Goal: Information Seeking & Learning: Learn about a topic

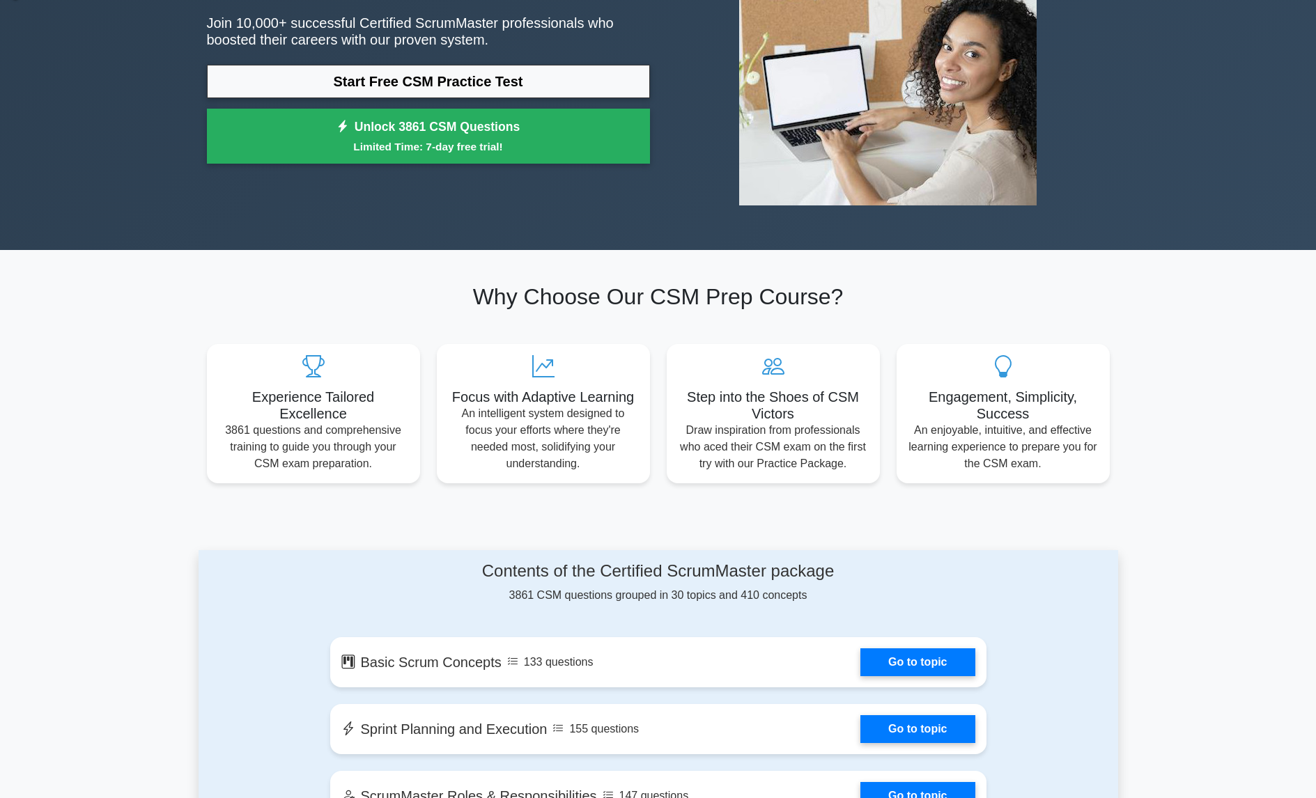
scroll to position [191, 0]
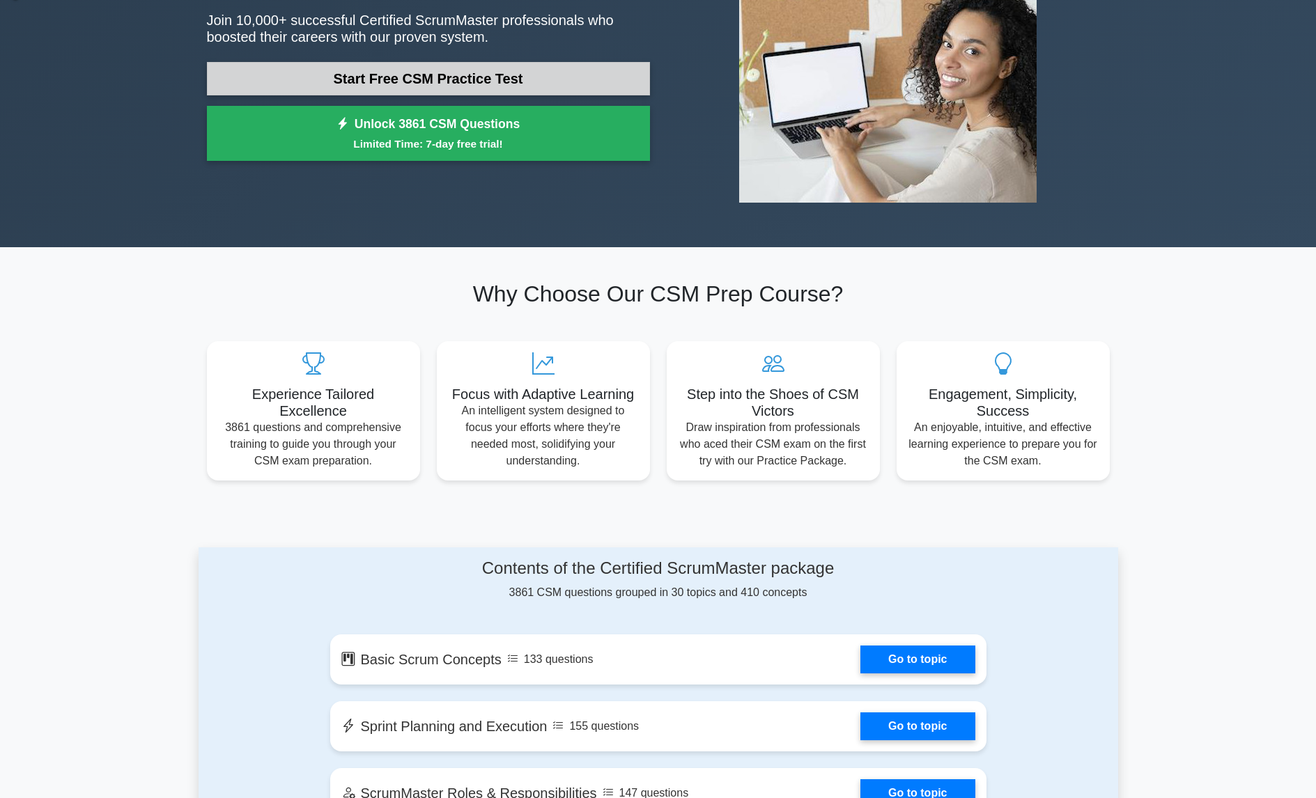
click at [425, 82] on link "Start Free CSM Practice Test" at bounding box center [428, 78] width 443 height 33
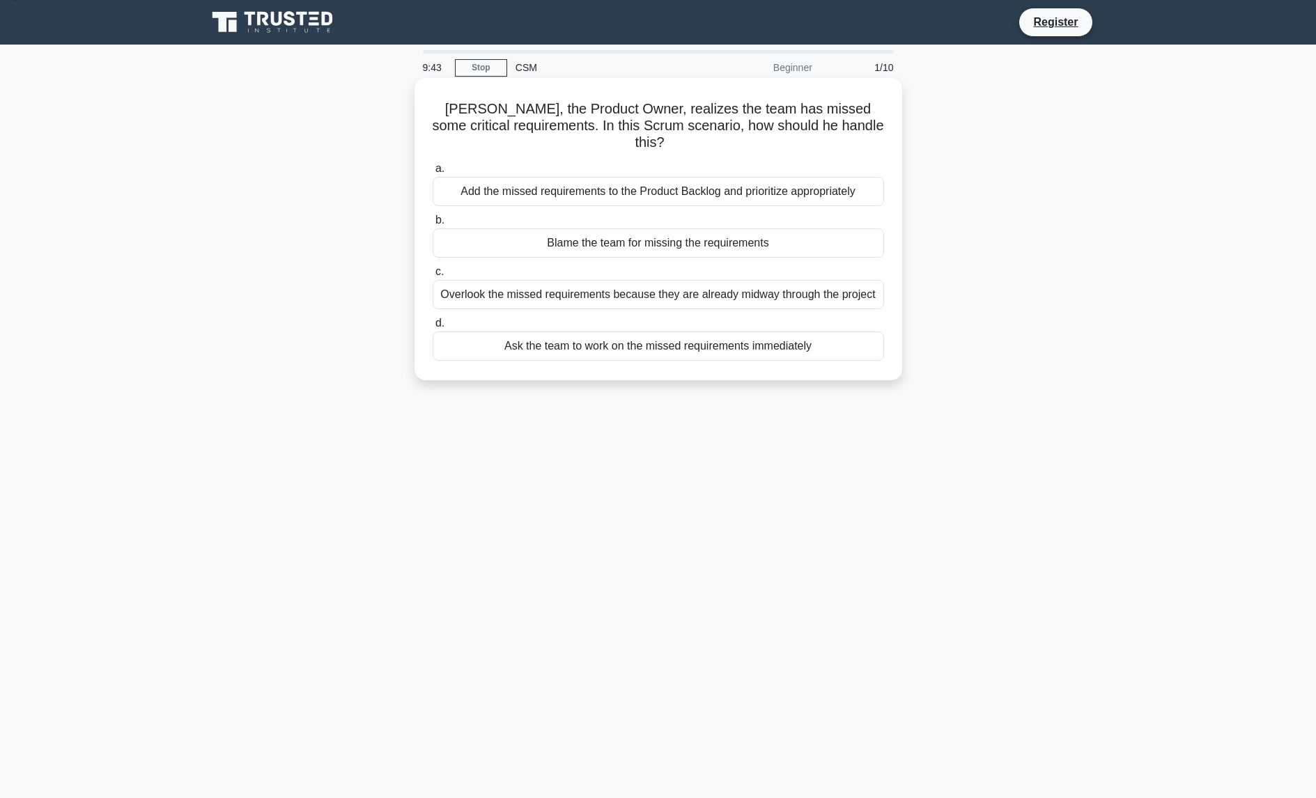
click at [778, 177] on div "Add the missed requirements to the Product Backlog and prioritize appropriately" at bounding box center [658, 191] width 451 height 29
click at [433, 173] on input "a. Add the missed requirements to the Product Backlog and prioritize appropriat…" at bounding box center [433, 168] width 0 height 9
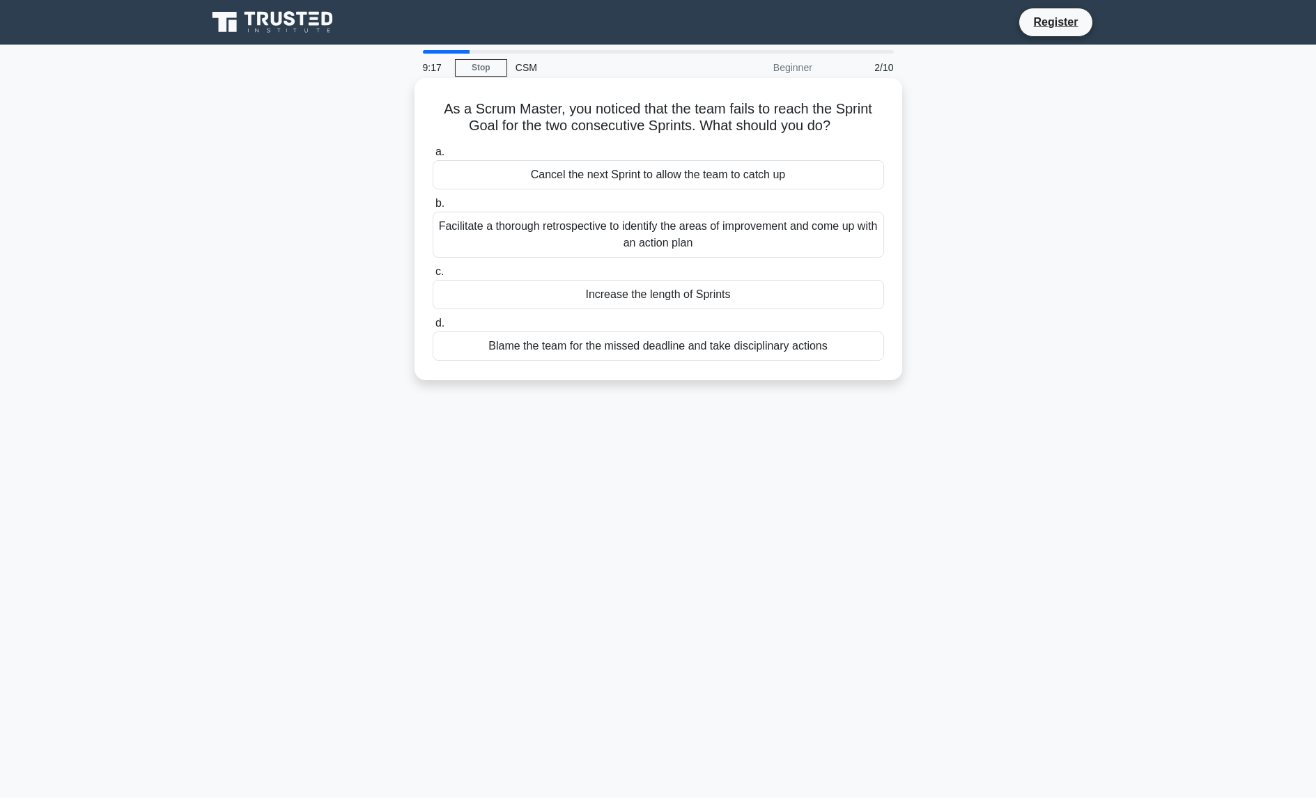
click at [723, 240] on div "Facilitate a thorough retrospective to identify the areas of improvement and co…" at bounding box center [658, 235] width 451 height 46
click at [433, 208] on input "b. Facilitate a thorough retrospective to identify the areas of improvement and…" at bounding box center [433, 203] width 0 height 9
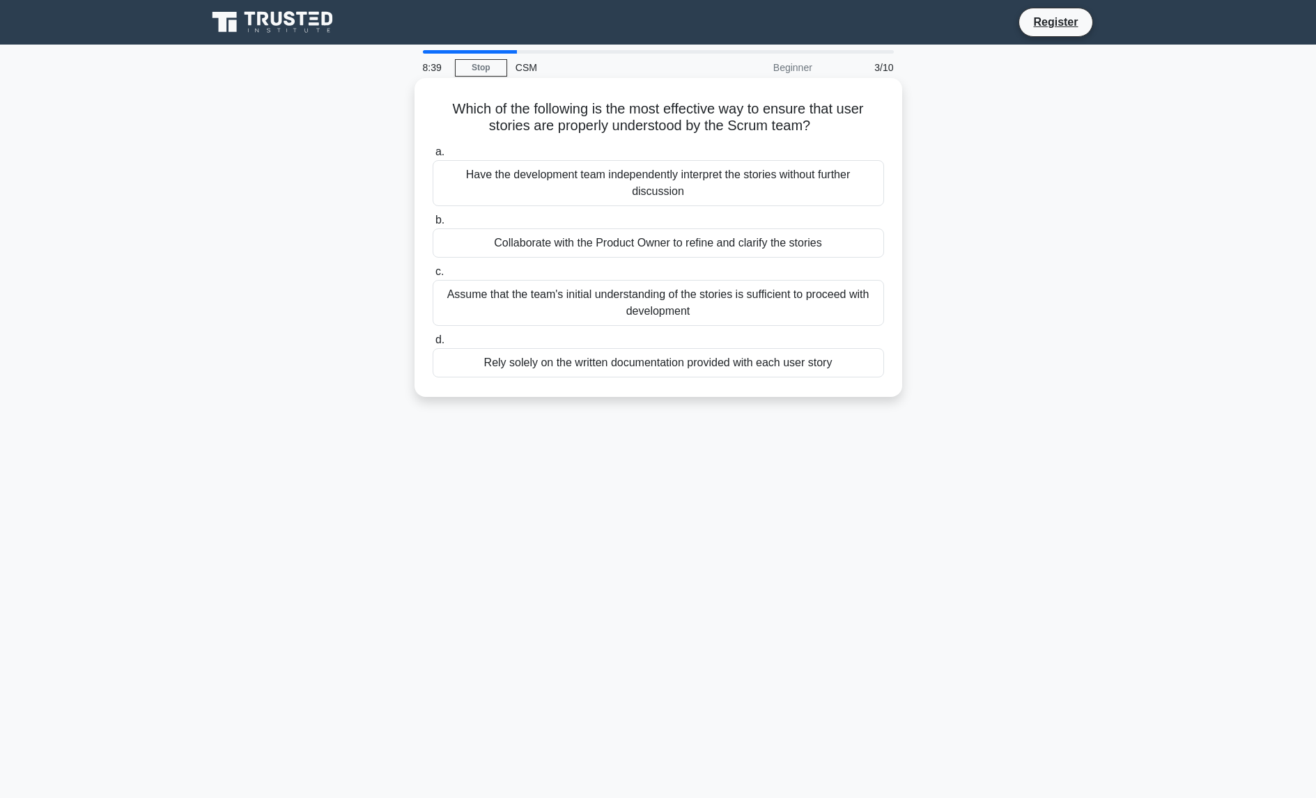
click at [780, 244] on div "Collaborate with the Product Owner to refine and clarify the stories" at bounding box center [658, 243] width 451 height 29
click at [433, 225] on input "b. Collaborate with the Product Owner to refine and clarify the stories" at bounding box center [433, 220] width 0 height 9
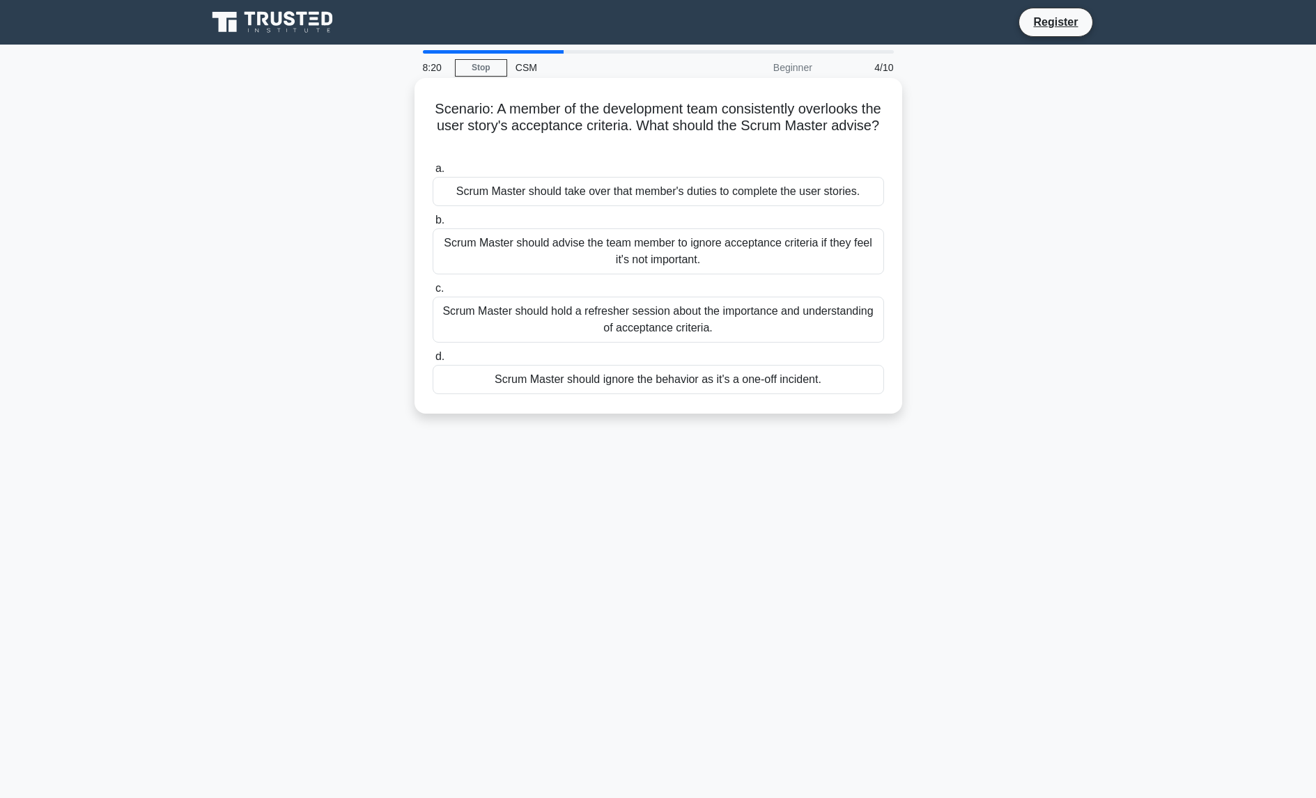
click at [731, 327] on div "Scrum Master should hold a refresher session about the importance and understan…" at bounding box center [658, 320] width 451 height 46
click at [433, 293] on input "c. Scrum Master should hold a refresher session about the importance and unders…" at bounding box center [433, 288] width 0 height 9
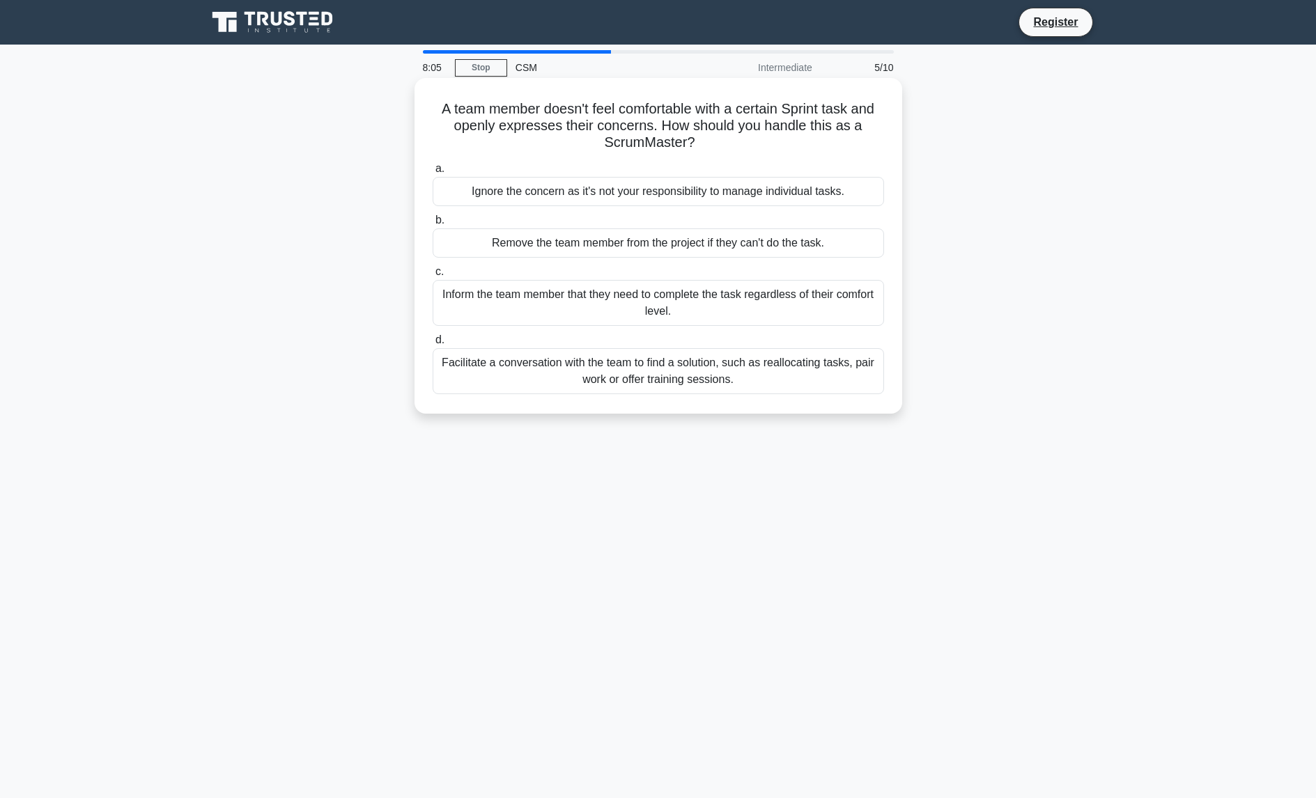
click at [605, 373] on div "Facilitate a conversation with the team to find a solution, such as reallocatin…" at bounding box center [658, 371] width 451 height 46
click at [433, 345] on input "d. Facilitate a conversation with the team to find a solution, such as realloca…" at bounding box center [433, 340] width 0 height 9
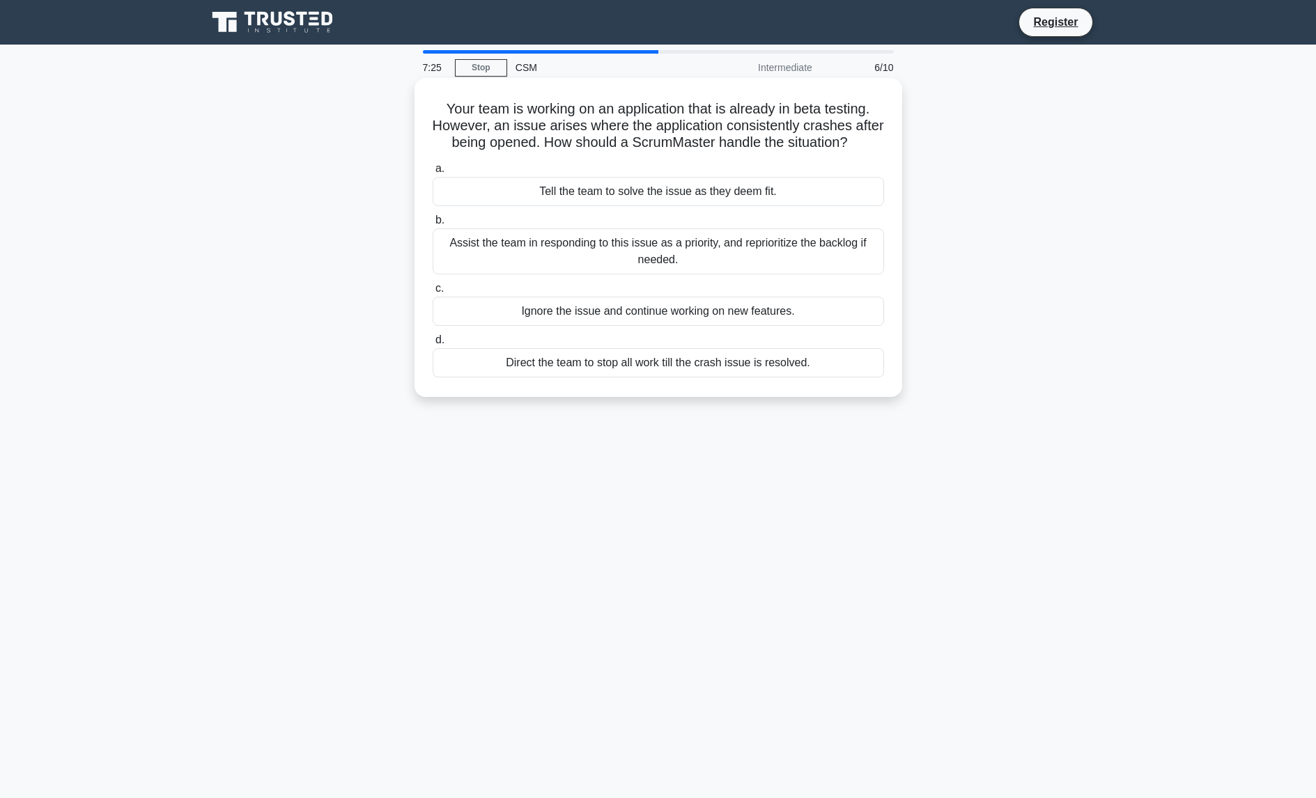
click at [586, 256] on div "Assist the team in responding to this issue as a priority, and reprioritize the…" at bounding box center [658, 252] width 451 height 46
click at [433, 225] on input "b. Assist the team in responding to this issue as a priority, and reprioritize …" at bounding box center [433, 220] width 0 height 9
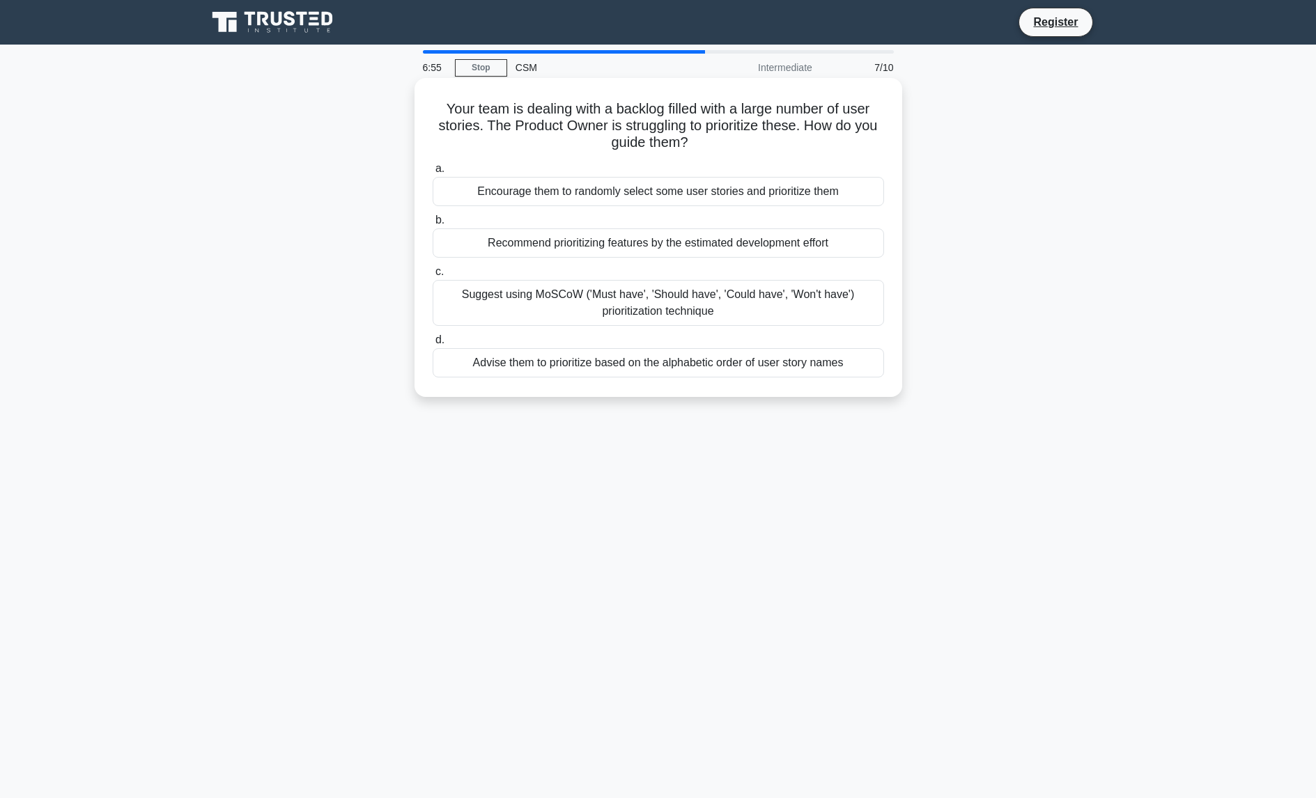
click at [640, 304] on div "Suggest using MoSCoW ('Must have', 'Should have', 'Could have', 'Won't have') p…" at bounding box center [658, 303] width 451 height 46
click at [433, 277] on input "c. Suggest using MoSCoW ('Must have', 'Should have', 'Could have', 'Won't have'…" at bounding box center [433, 272] width 0 height 9
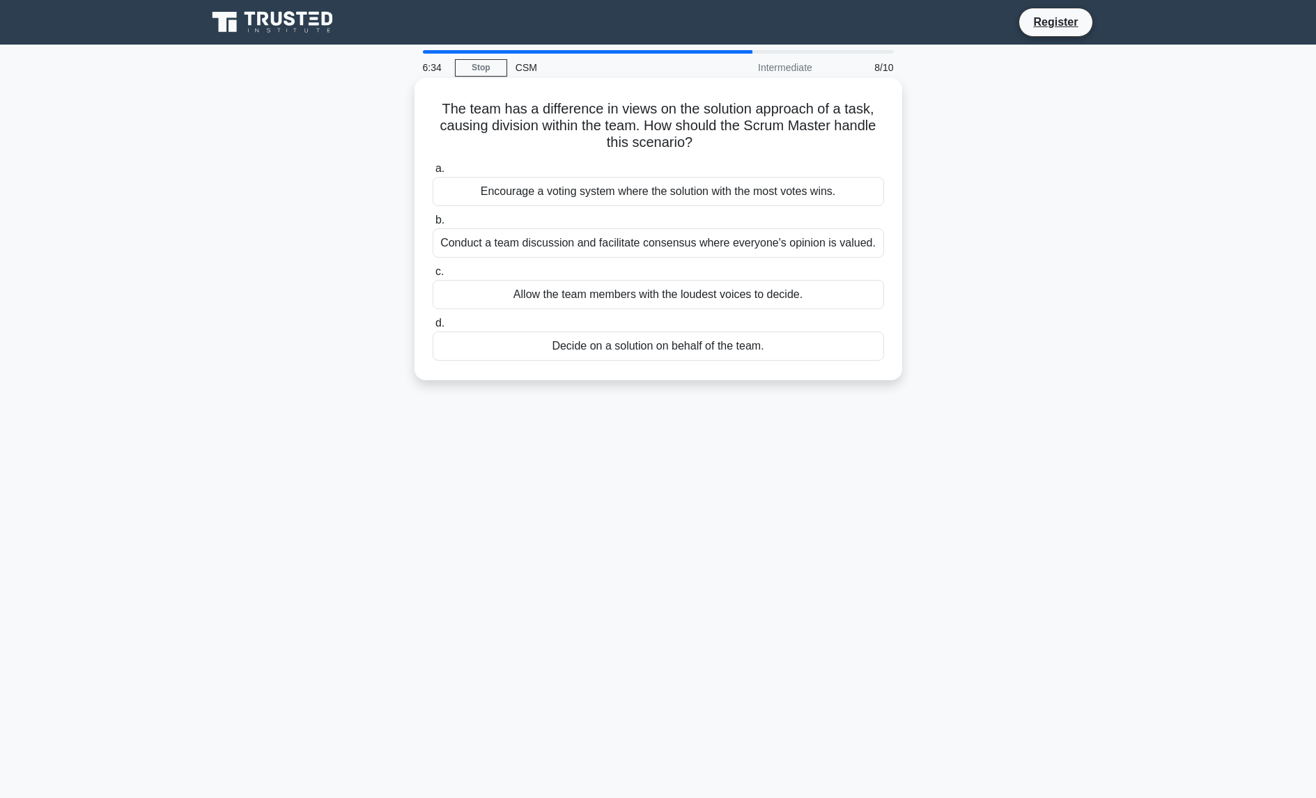
click at [604, 245] on div "Conduct a team discussion and facilitate consensus where everyone's opinion is …" at bounding box center [658, 243] width 451 height 29
click at [433, 225] on input "b. Conduct a team discussion and facilitate consensus where everyone's opinion …" at bounding box center [433, 220] width 0 height 9
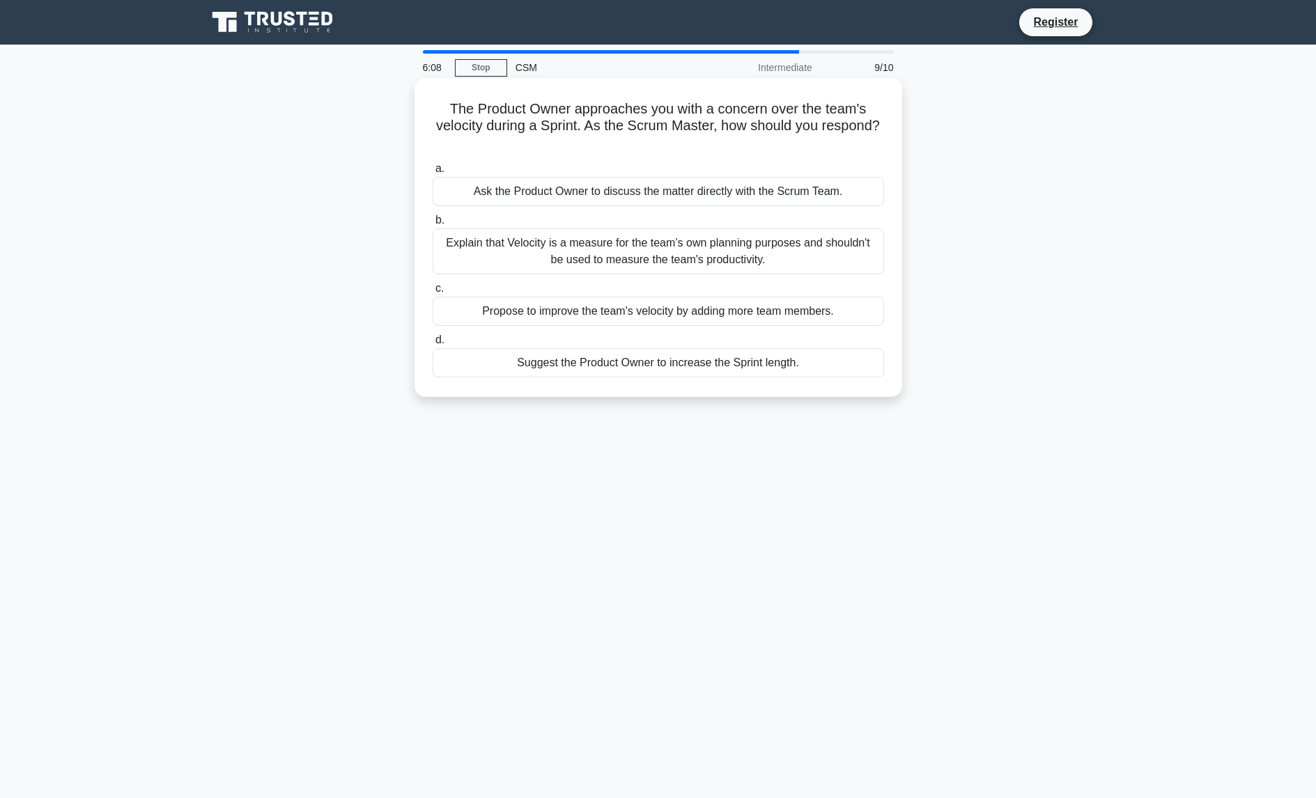
click at [662, 261] on div "Explain that Velocity is a measure for the team’s own planning purposes and sho…" at bounding box center [658, 252] width 451 height 46
click at [433, 225] on input "b. Explain that Velocity is a measure for the team’s own planning purposes and …" at bounding box center [433, 220] width 0 height 9
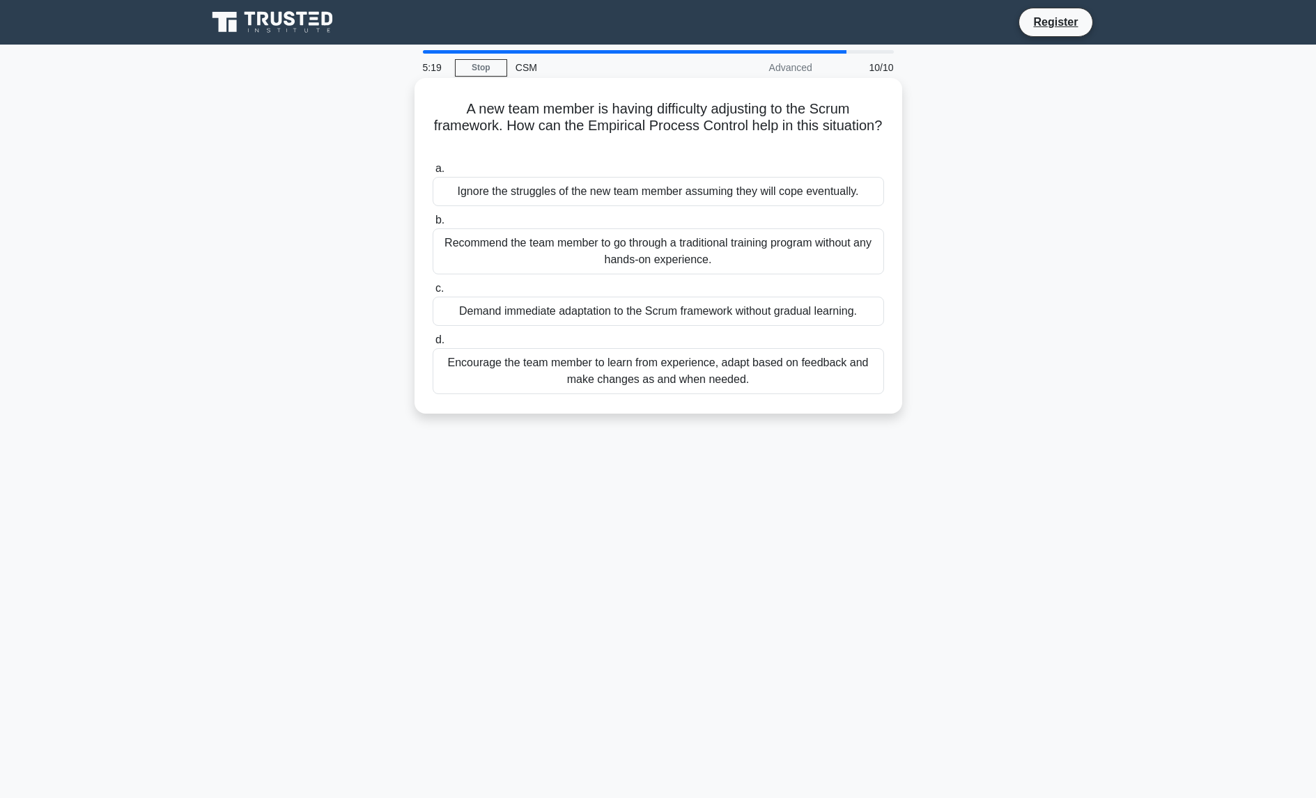
click at [684, 365] on div "Encourage the team member to learn from experience, adapt based on feedback and…" at bounding box center [658, 371] width 451 height 46
click at [433, 345] on input "d. Encourage the team member to learn from experience, adapt based on feedback …" at bounding box center [433, 340] width 0 height 9
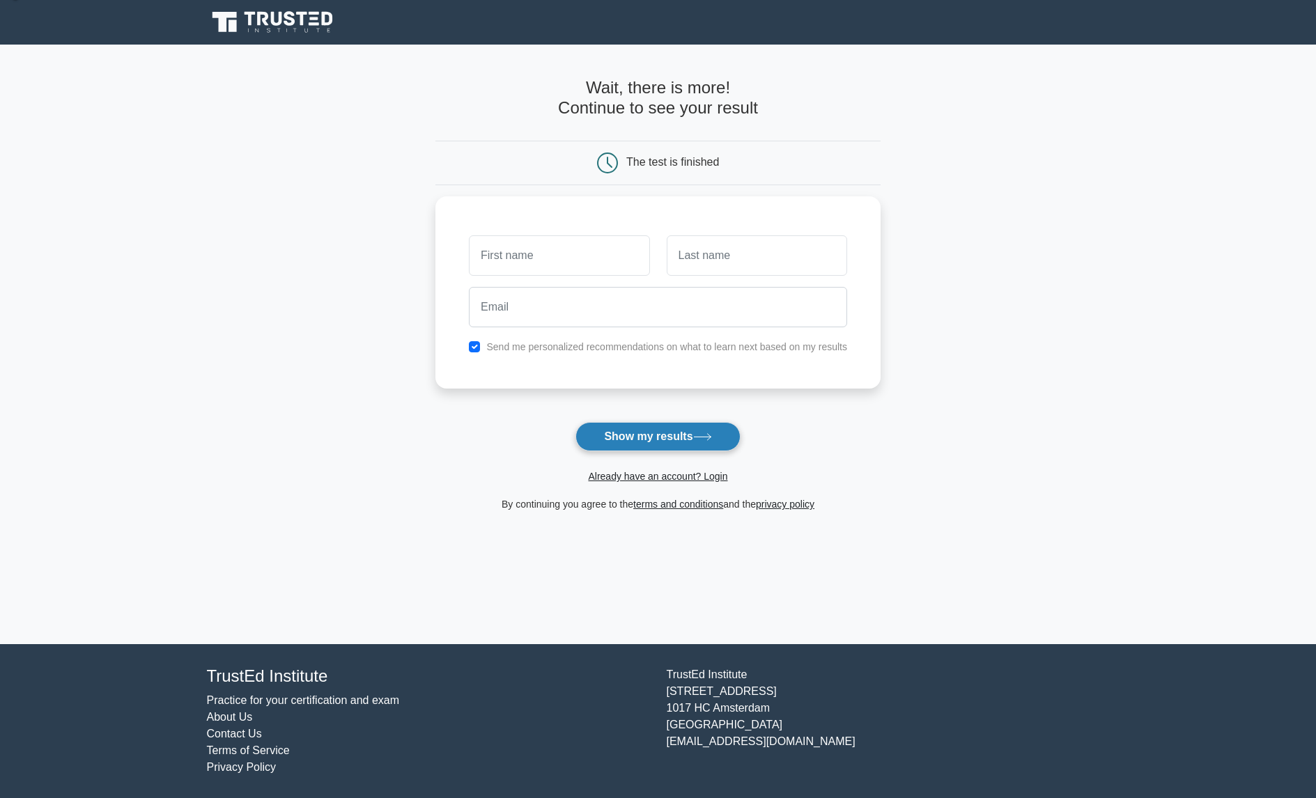
click at [670, 433] on button "Show my results" at bounding box center [658, 436] width 164 height 29
type input "sdf"
click at [728, 254] on input "text" at bounding box center [757, 252] width 180 height 40
type input "asdf"
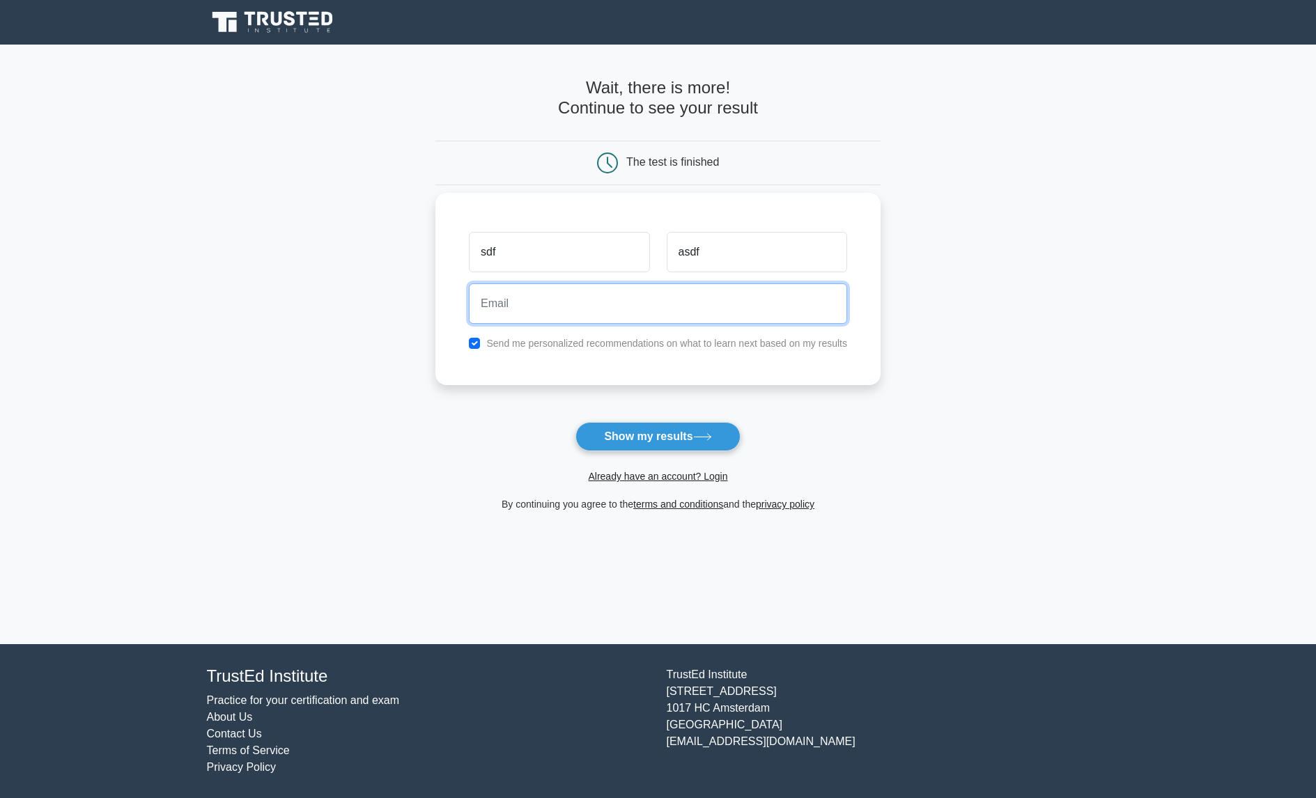
click at [573, 299] on input "email" at bounding box center [658, 304] width 378 height 40
type input "[EMAIL_ADDRESS][DOMAIN_NAME]"
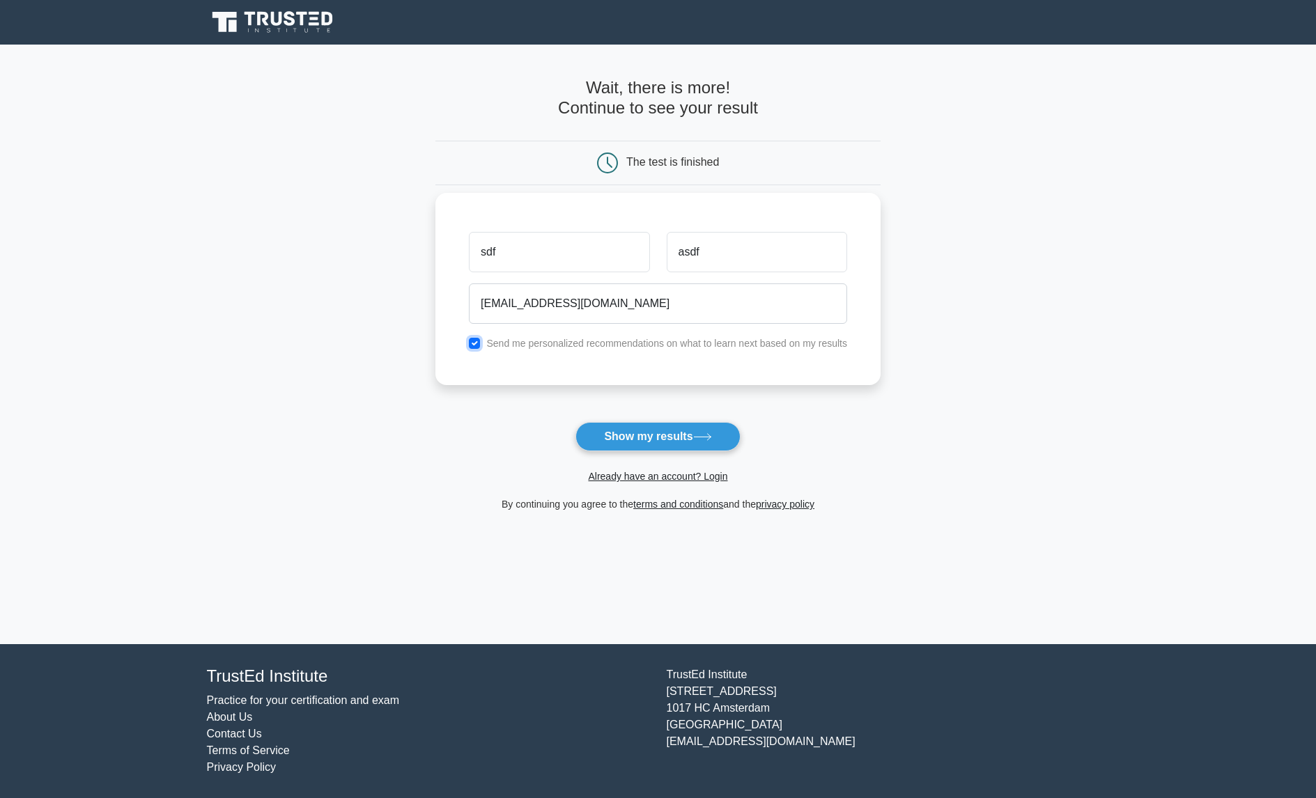
click at [476, 344] on input "checkbox" at bounding box center [474, 343] width 11 height 11
checkbox input "false"
click at [640, 439] on button "Show my results" at bounding box center [658, 436] width 164 height 29
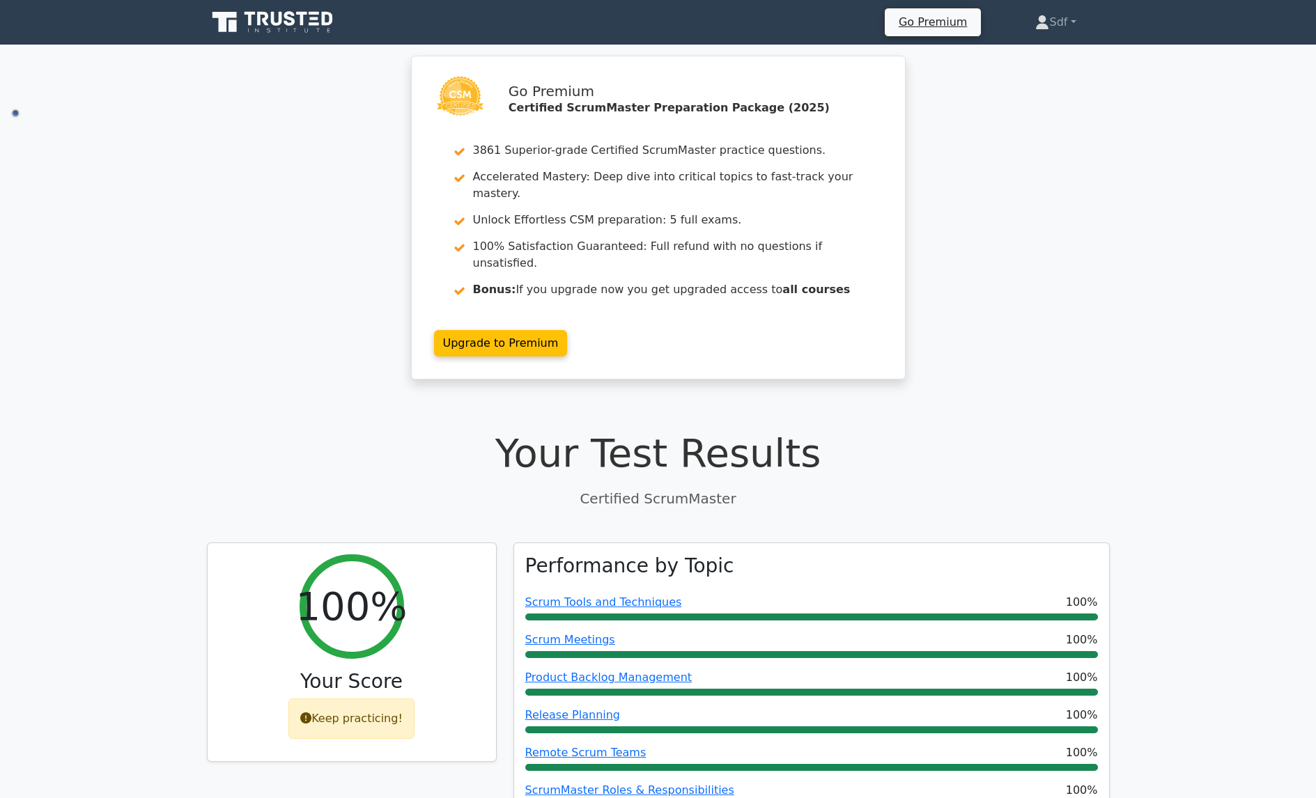
click at [1182, 157] on div "Go Premium Certified ScrumMaster Preparation Package (2025) 3861 Superior-grade…" at bounding box center [658, 226] width 1316 height 341
